Goal: Task Accomplishment & Management: Manage account settings

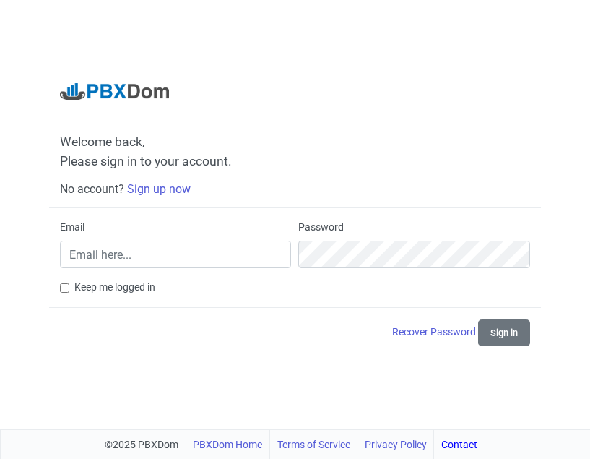
drag, startPoint x: 287, startPoint y: 121, endPoint x: 276, endPoint y: 129, distance: 13.4
click at [287, 121] on div "Welcome back, Please sign in to your account. No account? Sign up now Email Pas…" at bounding box center [295, 214] width 492 height 263
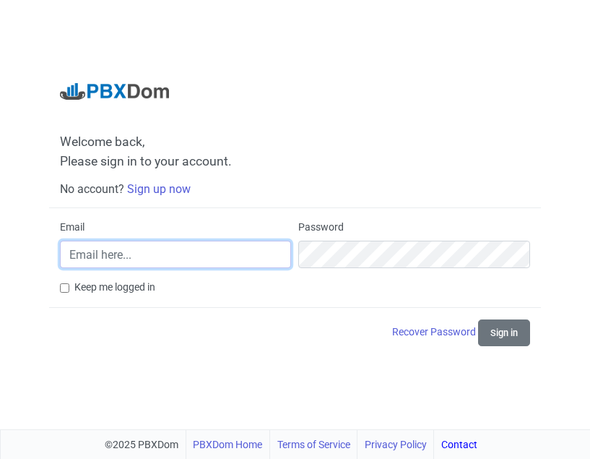
click at [146, 263] on input "Email" at bounding box center [175, 254] width 231 height 27
type input "[PERSON_NAME][EMAIL_ADDRESS][DOMAIN_NAME]"
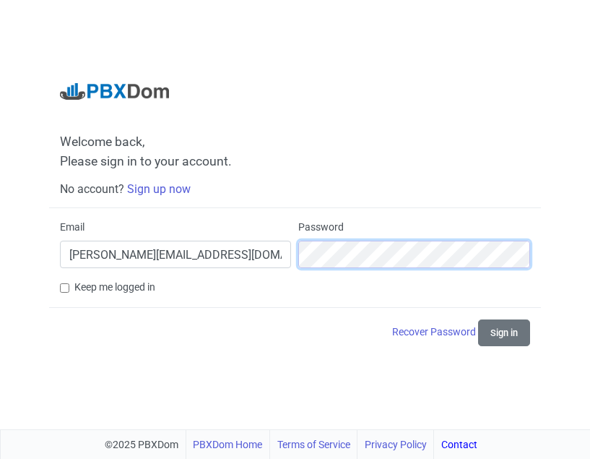
click at [478, 319] on button "Sign in" at bounding box center [504, 332] width 52 height 27
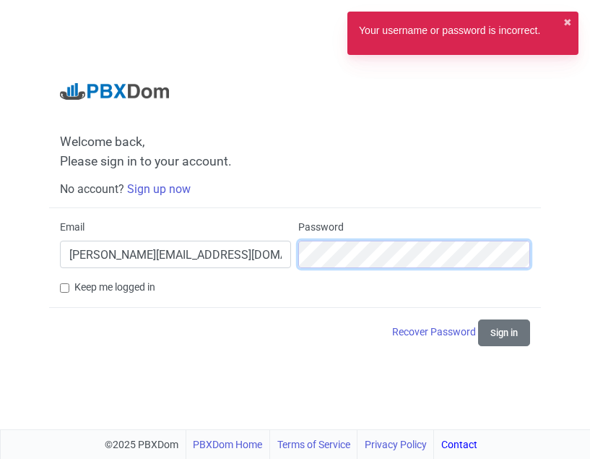
click at [222, 264] on div "Email [PERSON_NAME][EMAIL_ADDRESS][DOMAIN_NAME] Password" at bounding box center [294, 250] width 477 height 60
click at [478, 319] on button "Sign in" at bounding box center [504, 332] width 52 height 27
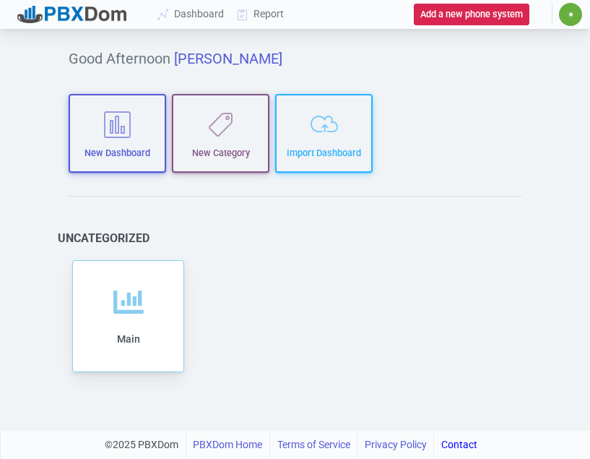
click at [573, 17] on span "✷" at bounding box center [571, 14] width 7 height 9
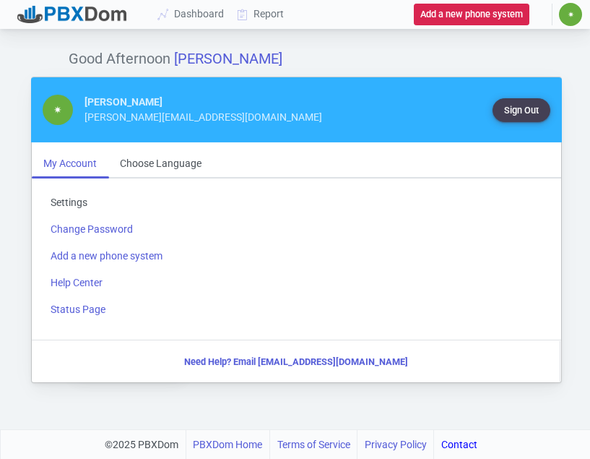
click at [67, 204] on link "Settings" at bounding box center [296, 202] width 515 height 27
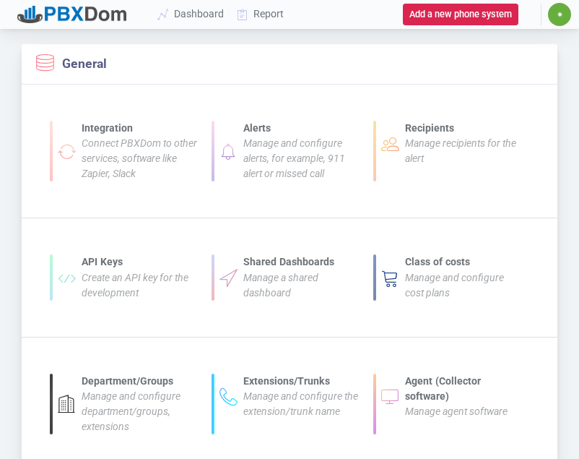
click at [429, 393] on div "Agent (Collector software)" at bounding box center [463, 388] width 116 height 30
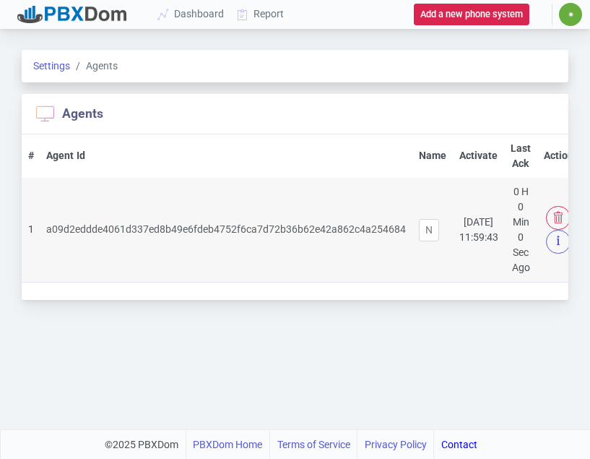
scroll to position [0, 14]
